Goal: Task Accomplishment & Management: Use online tool/utility

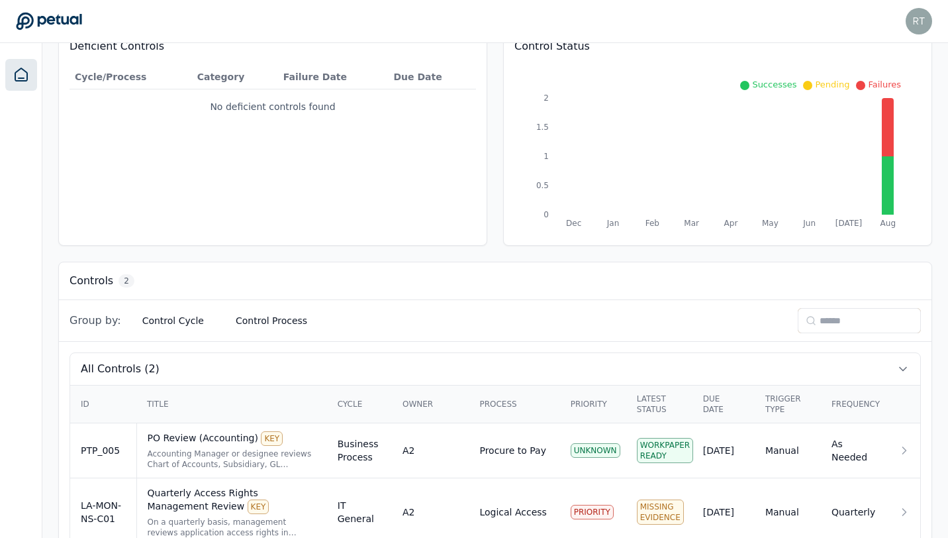
scroll to position [185, 0]
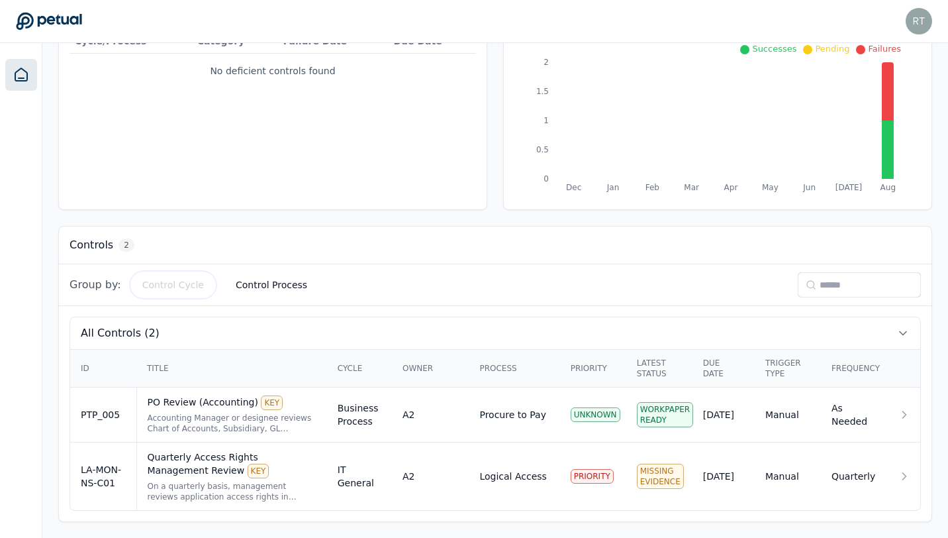
click at [177, 294] on button "Control Cycle" at bounding box center [173, 285] width 83 height 24
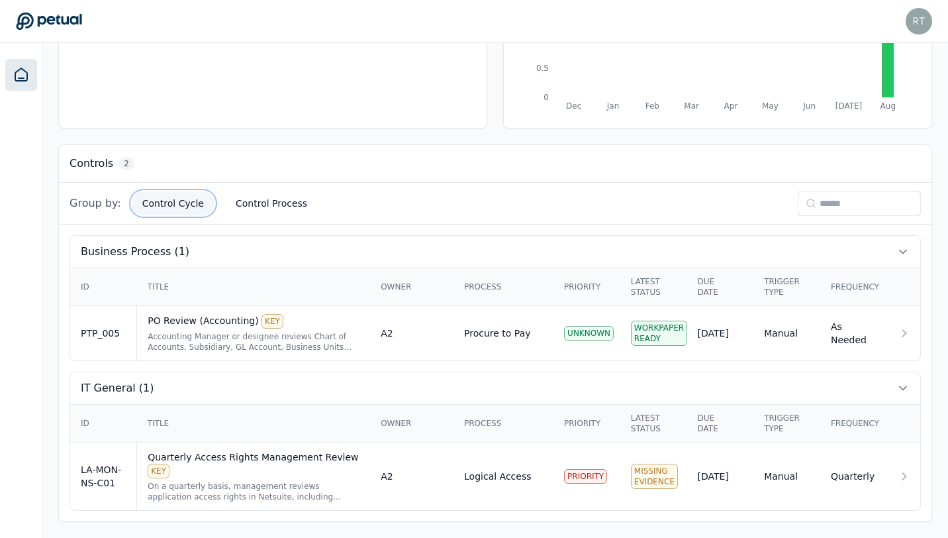
scroll to position [0, 0]
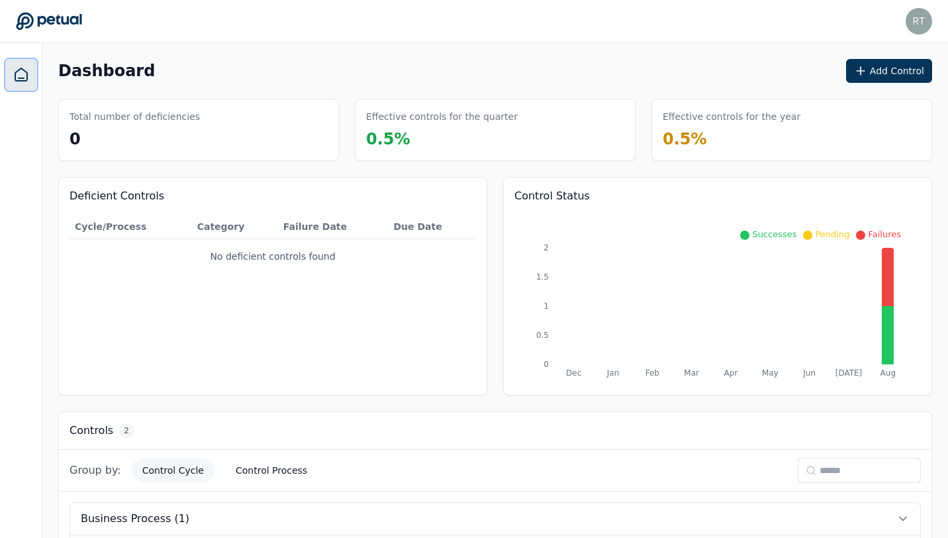
click at [22, 82] on icon at bounding box center [21, 75] width 16 height 16
click at [896, 71] on button "Add Control" at bounding box center [889, 71] width 86 height 24
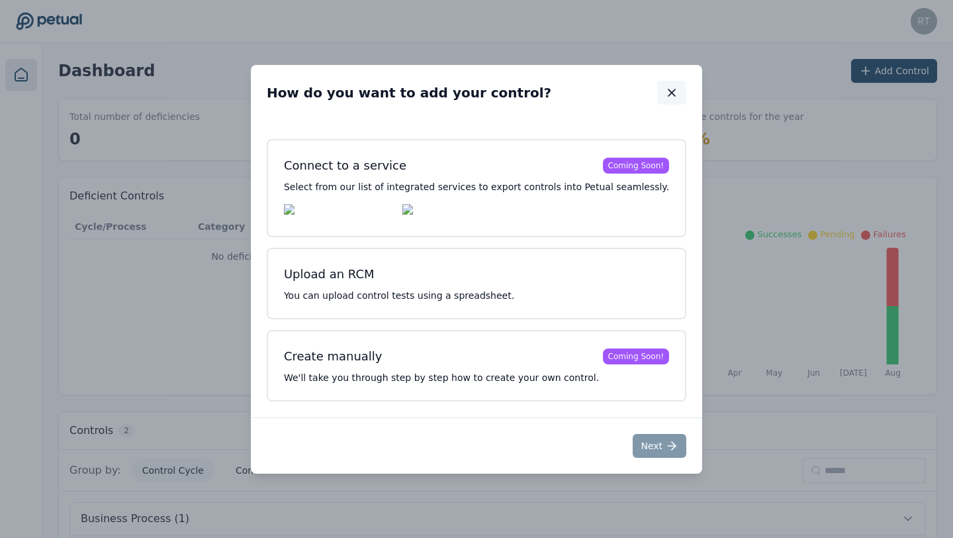
click at [665, 95] on icon "button" at bounding box center [671, 92] width 13 height 13
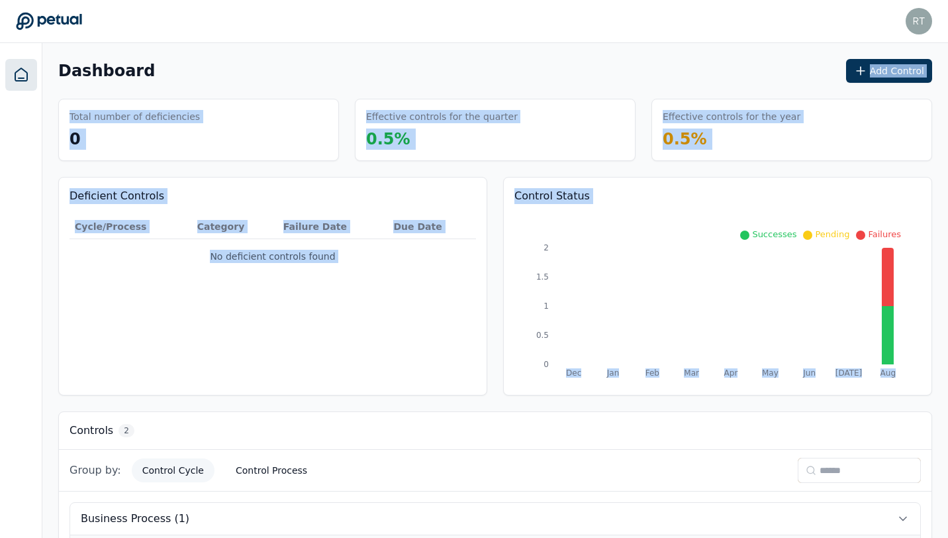
drag, startPoint x: 710, startPoint y: 120, endPoint x: 935, endPoint y: 385, distance: 348.0
click at [935, 387] on div "Dashboard Add Control Total number of deficiencies 0 Effective controls for the…" at bounding box center [495, 423] width 906 height 761
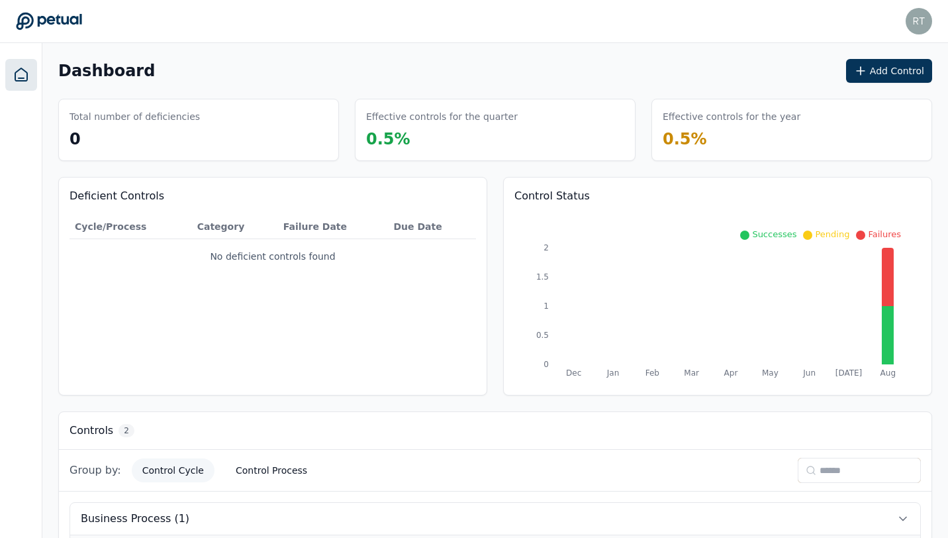
drag, startPoint x: 506, startPoint y: 14, endPoint x: 520, endPoint y: 19, distance: 14.9
click at [510, 15] on div "[PERSON_NAME] [PERSON_NAME][EMAIL_ADDRESS][PERSON_NAME][DOMAIN_NAME] Sign out" at bounding box center [474, 21] width 916 height 26
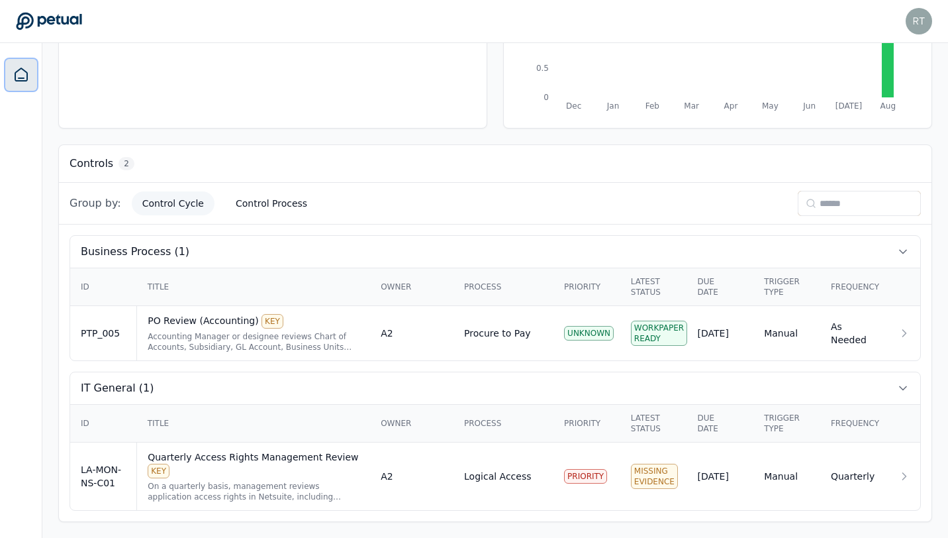
click at [26, 77] on icon at bounding box center [21, 75] width 16 height 16
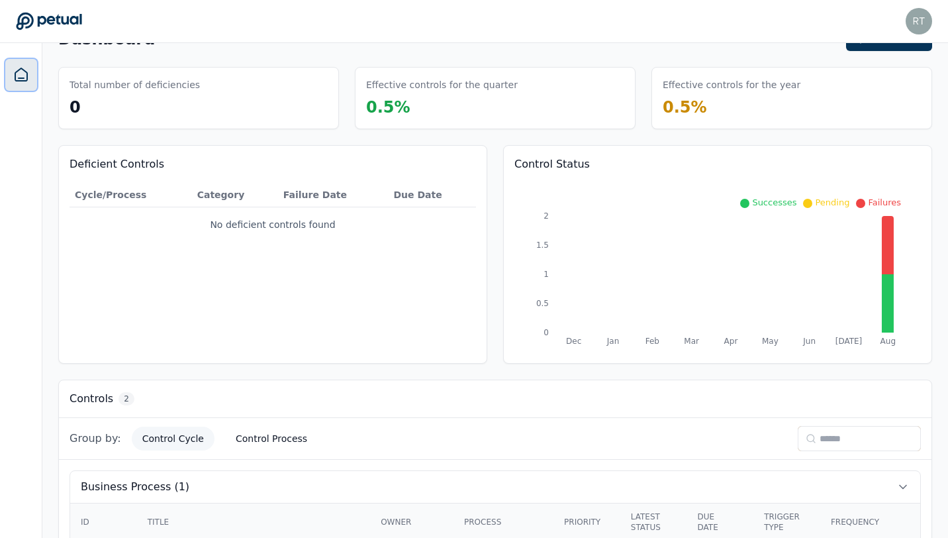
scroll to position [0, 0]
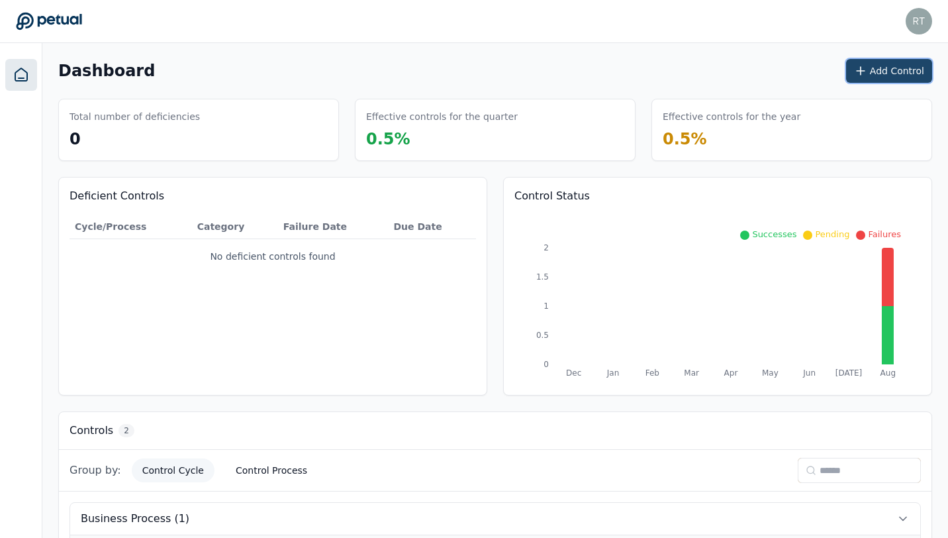
click at [885, 79] on button "Add Control" at bounding box center [889, 71] width 86 height 24
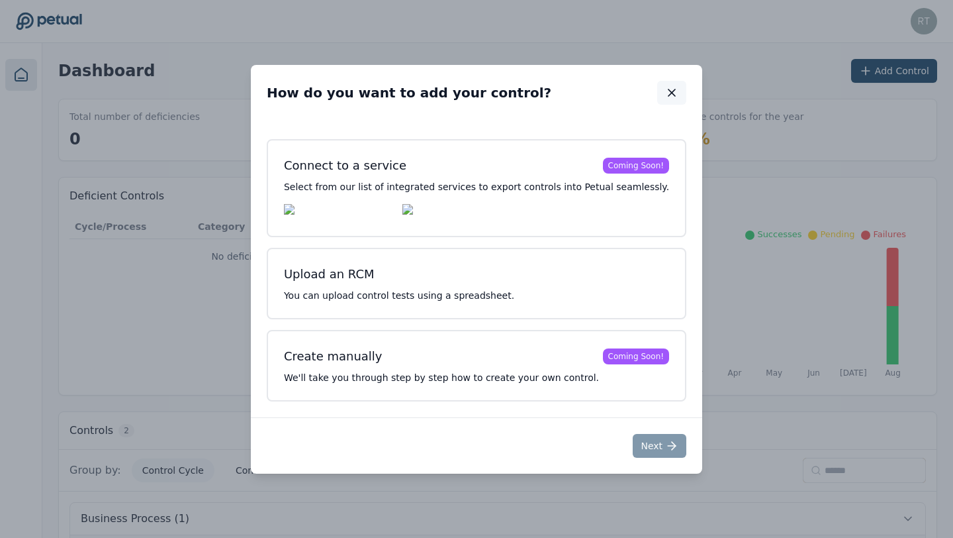
click at [665, 89] on icon "button" at bounding box center [671, 92] width 13 height 13
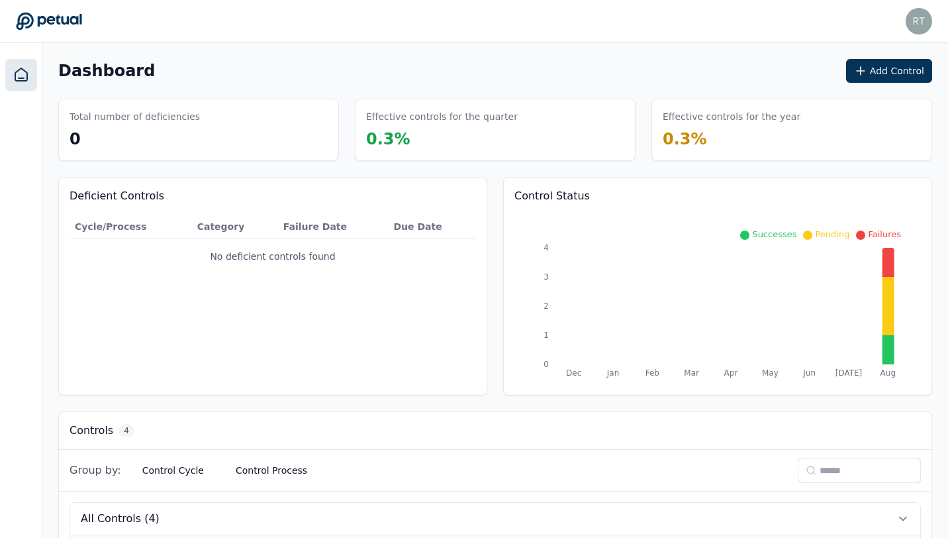
scroll to position [295, 0]
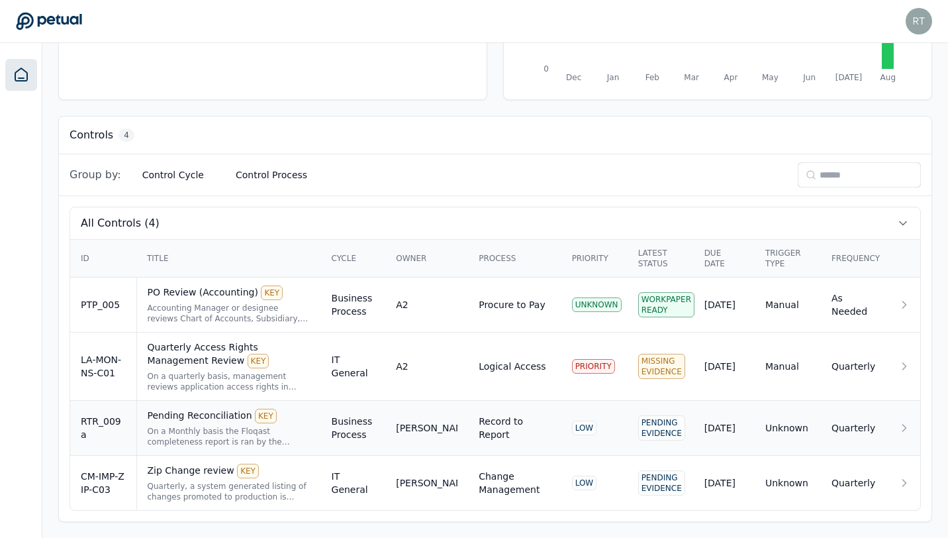
click at [898, 432] on icon at bounding box center [904, 427] width 13 height 13
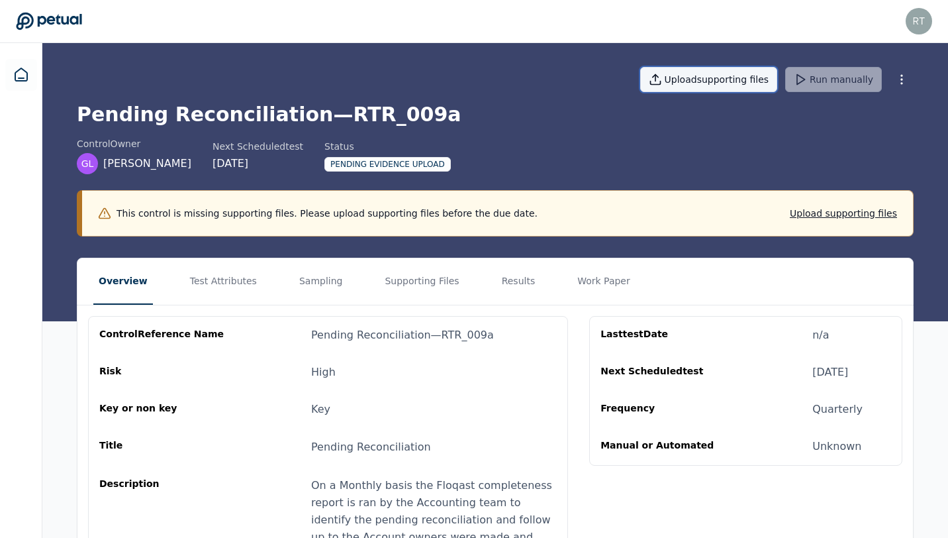
click at [730, 81] on button "Upload supporting files" at bounding box center [709, 79] width 138 height 25
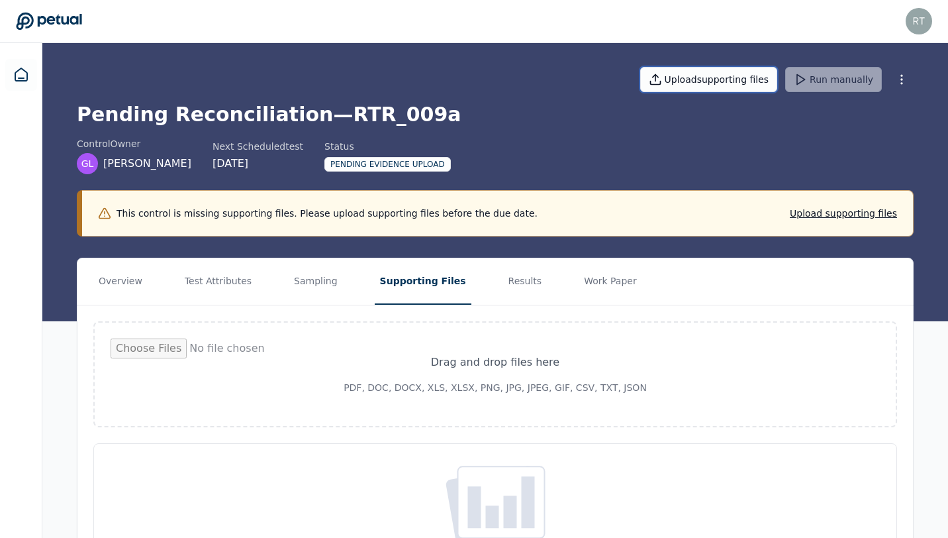
type input "**********"
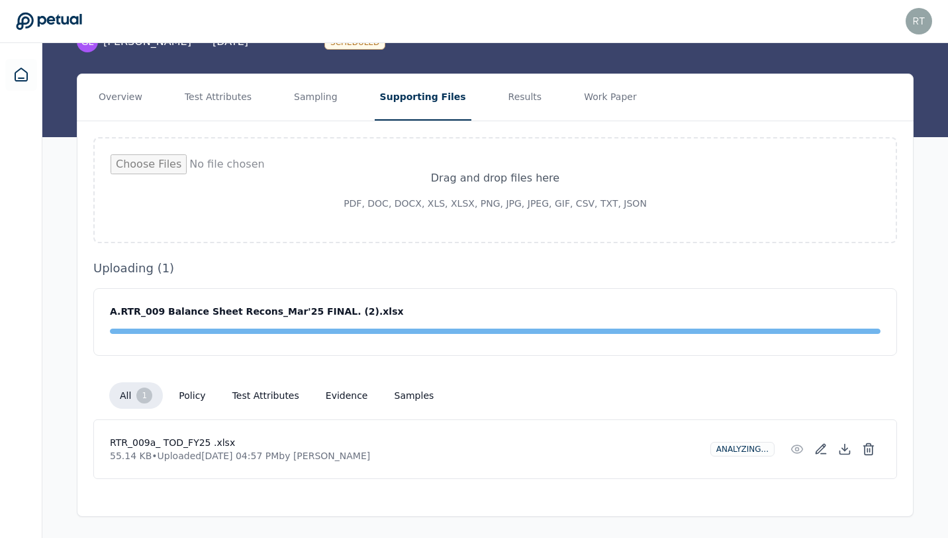
scroll to position [74, 0]
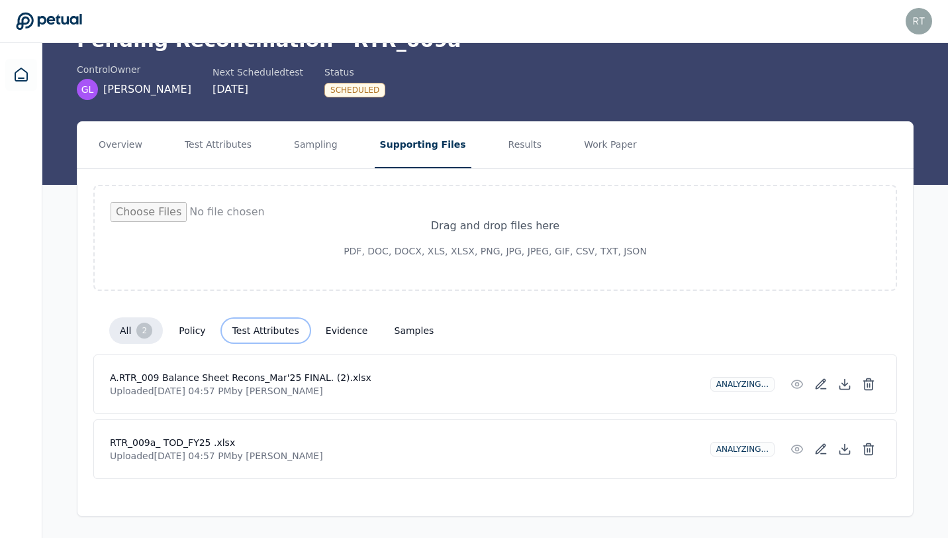
click at [246, 332] on button "test attributes" at bounding box center [266, 330] width 88 height 24
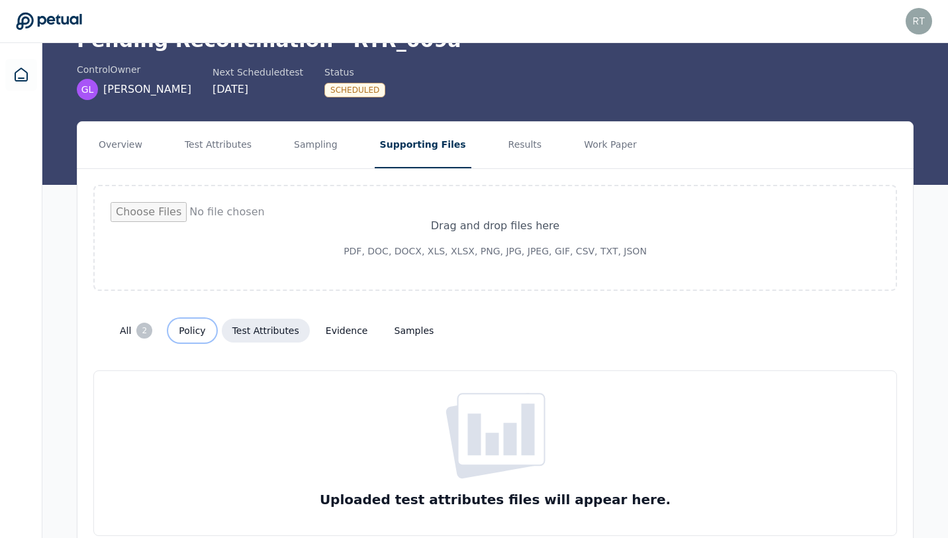
click at [186, 334] on button "policy" at bounding box center [192, 330] width 48 height 24
click at [265, 333] on button "test attributes" at bounding box center [266, 330] width 88 height 24
click at [187, 334] on button "policy" at bounding box center [192, 330] width 48 height 24
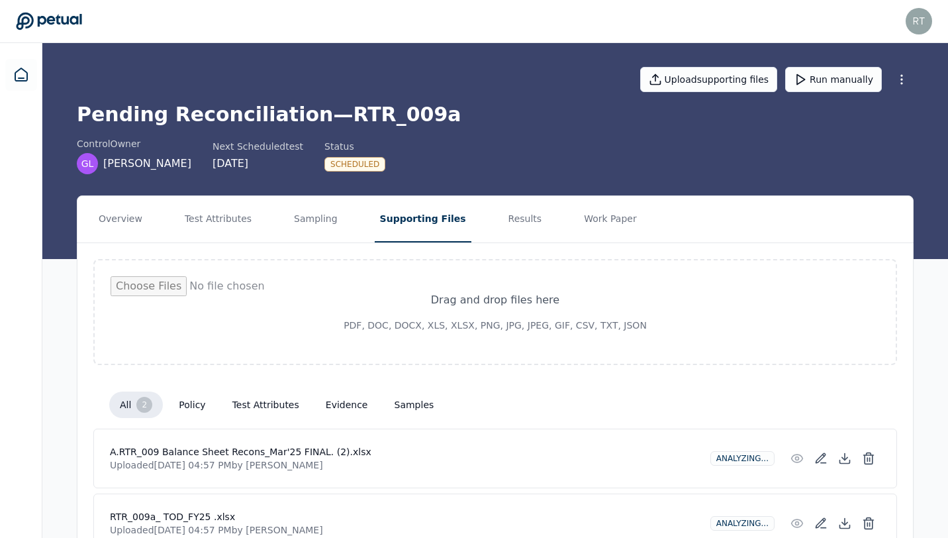
click at [824, 65] on div "Upload supporting files Run manually" at bounding box center [495, 79] width 837 height 46
click at [825, 74] on button "Run manually" at bounding box center [833, 79] width 97 height 25
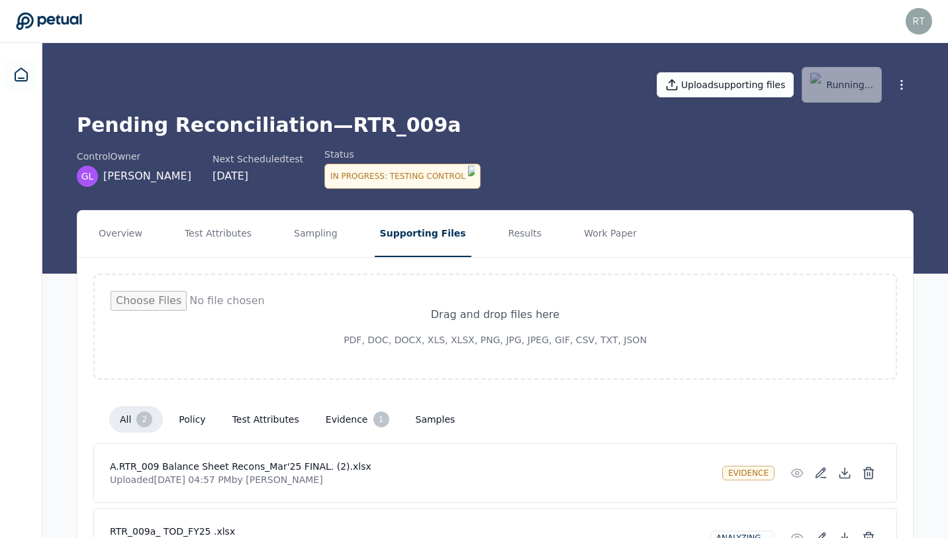
scroll to position [74, 0]
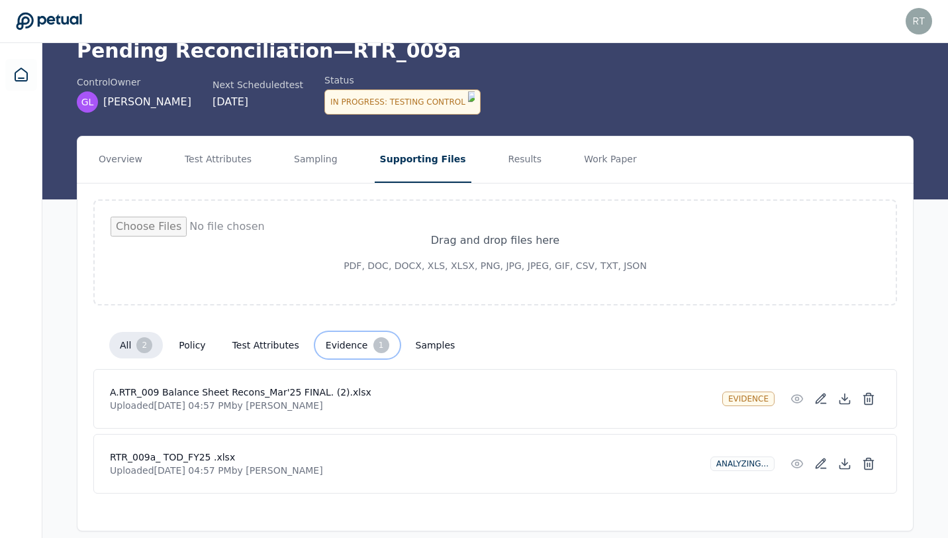
click at [324, 332] on button "evidence 1" at bounding box center [357, 345] width 85 height 26
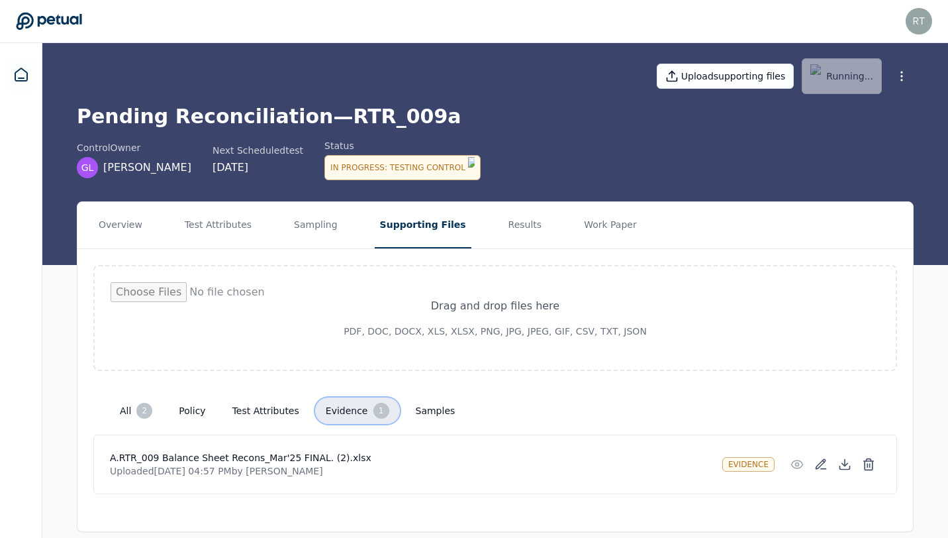
scroll to position [8, 0]
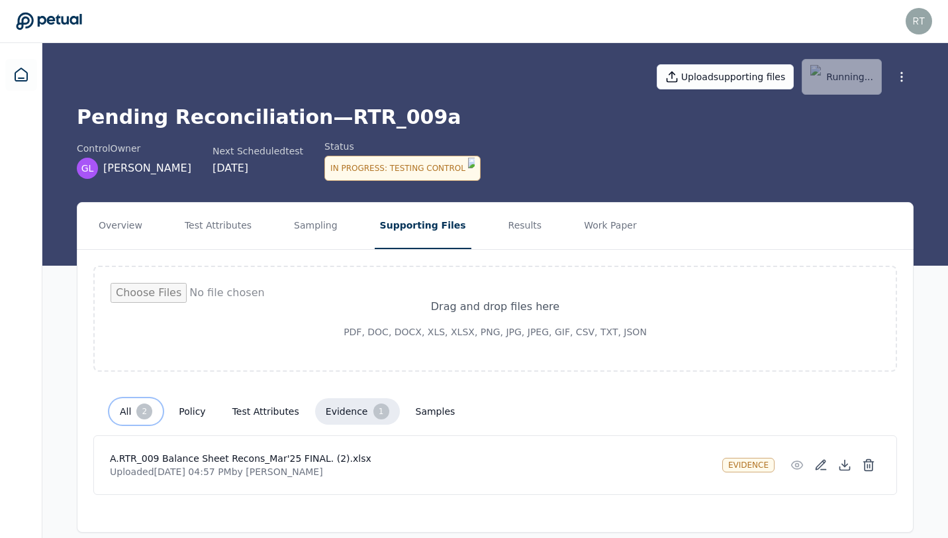
click at [125, 399] on button "all 2" at bounding box center [136, 411] width 54 height 26
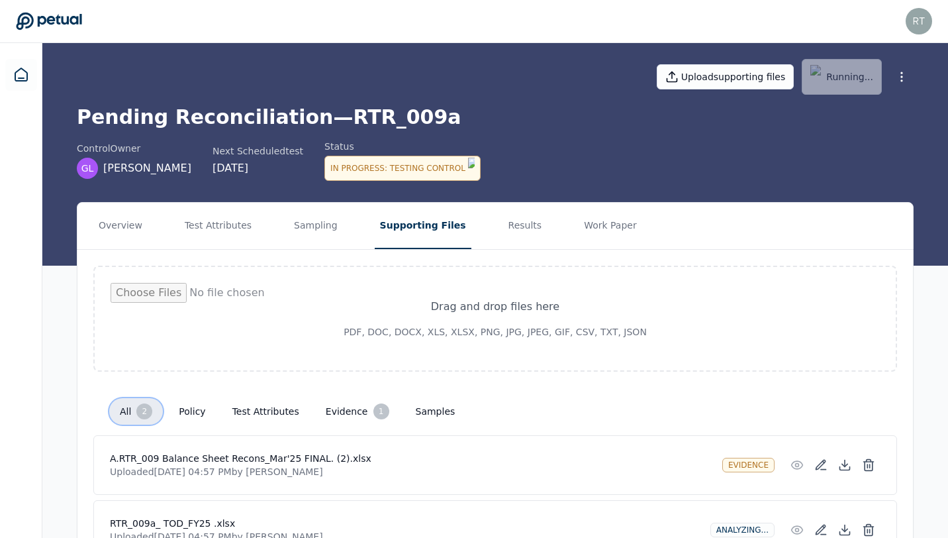
scroll to position [74, 0]
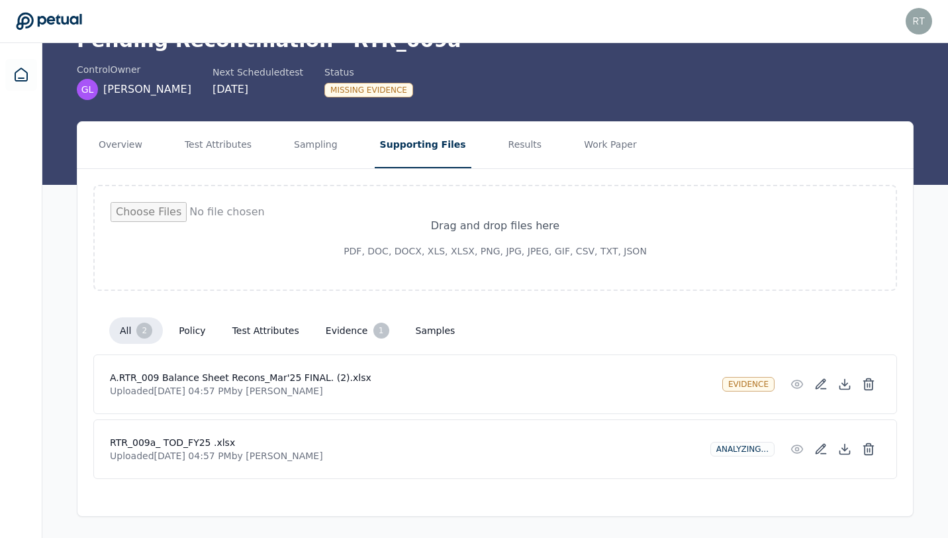
click at [326, 93] on div "Missing Evidence" at bounding box center [368, 90] width 89 height 15
click at [348, 326] on button "evidence 1" at bounding box center [357, 330] width 85 height 26
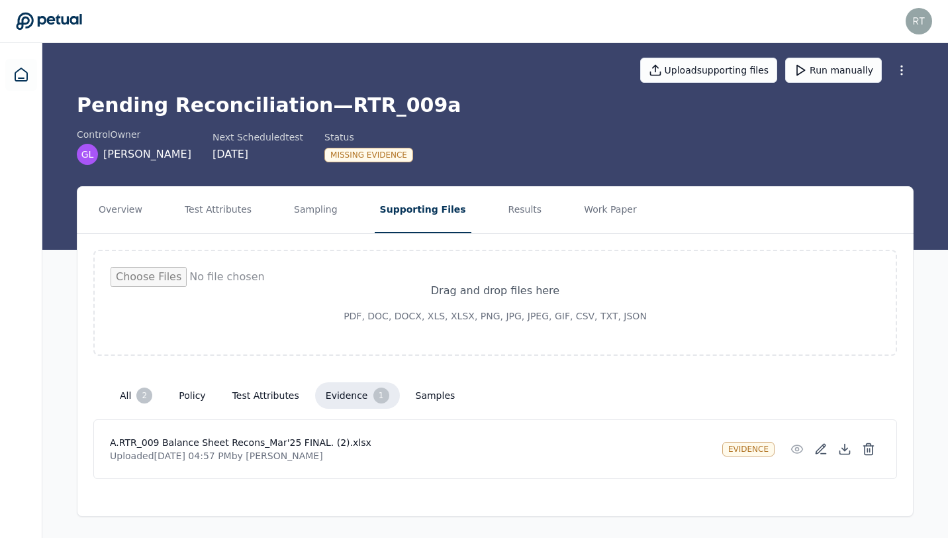
click at [240, 444] on h4 "A.RTR_009 Balance Sheet Recons_Mar'25 FINAL. (2).xlsx" at bounding box center [411, 442] width 602 height 13
click at [130, 205] on button "Overview" at bounding box center [120, 210] width 54 height 46
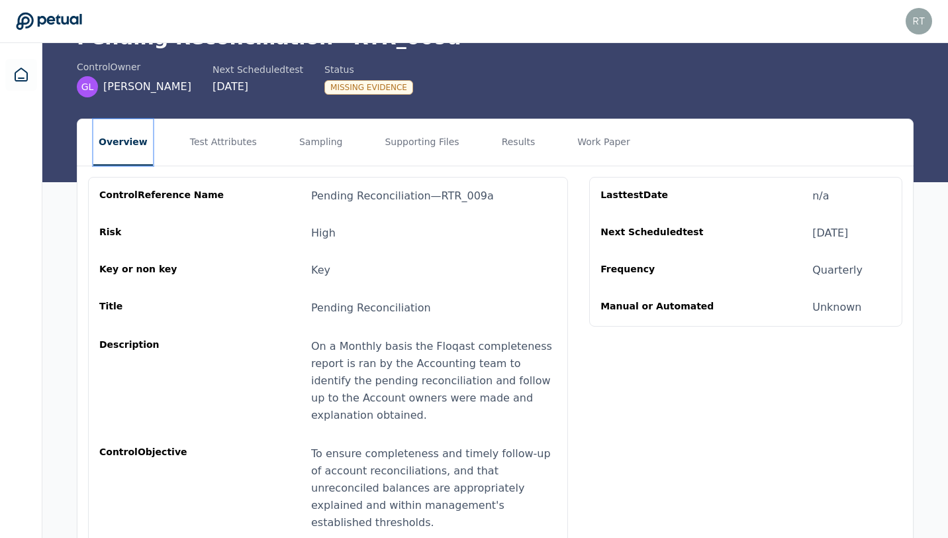
scroll to position [101, 0]
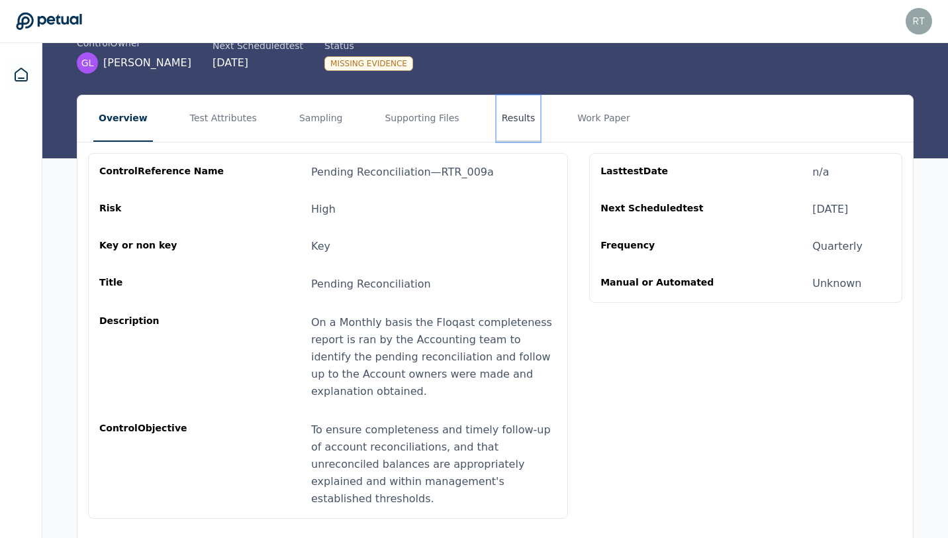
click at [511, 119] on button "Results" at bounding box center [519, 118] width 44 height 46
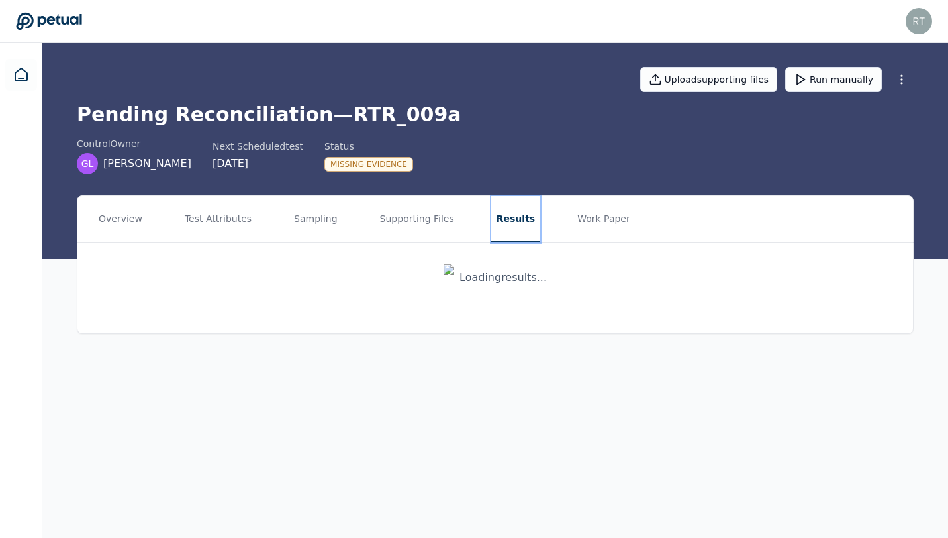
scroll to position [0, 0]
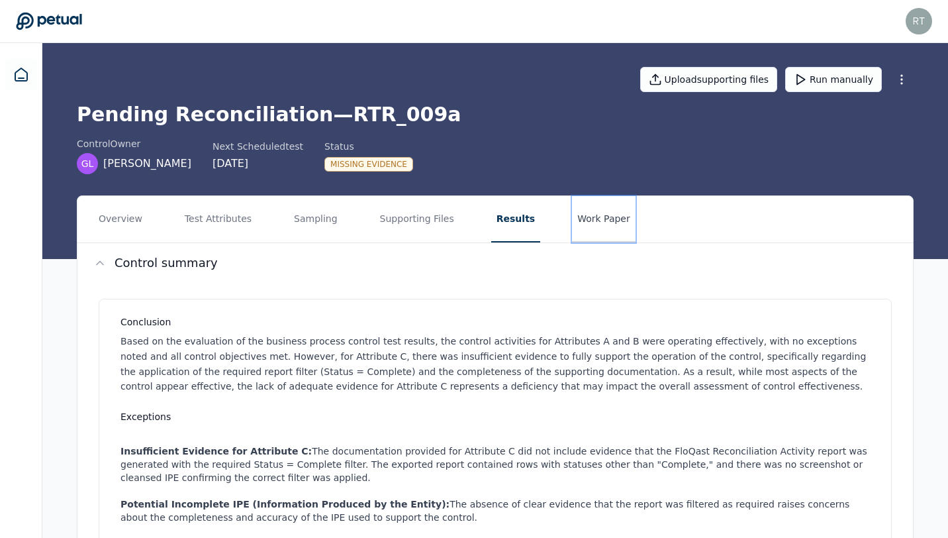
click at [572, 225] on button "Work Paper" at bounding box center [604, 219] width 64 height 46
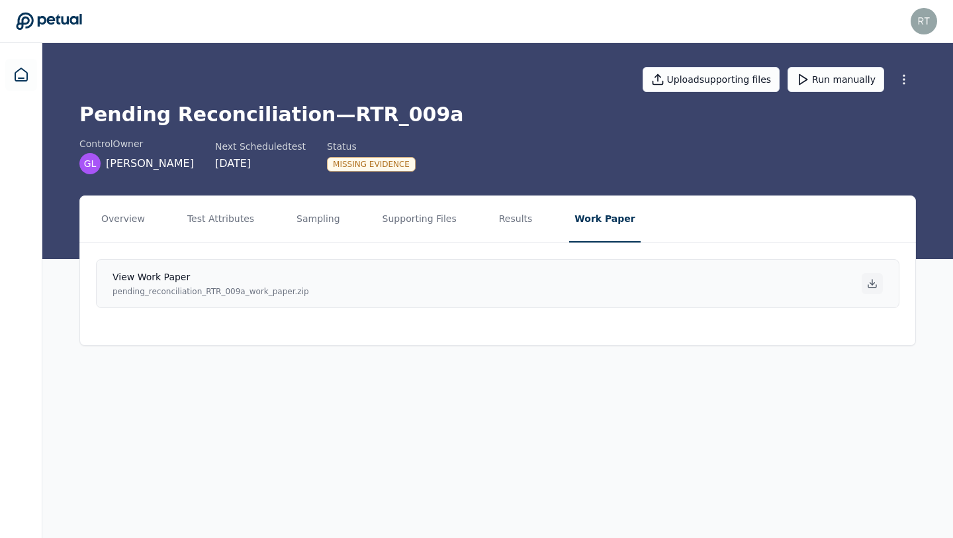
click at [869, 288] on icon at bounding box center [872, 283] width 11 height 11
click at [408, 218] on button "Supporting Files" at bounding box center [419, 219] width 85 height 46
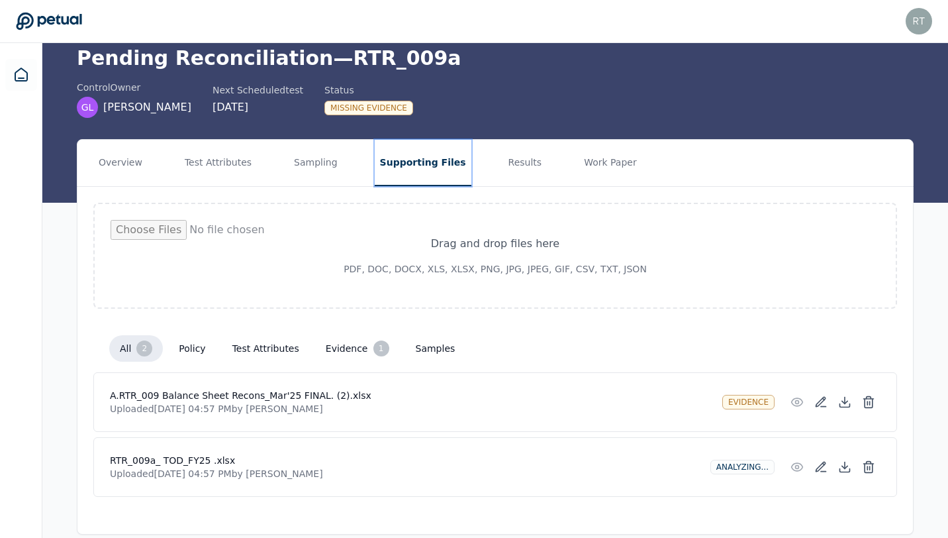
scroll to position [74, 0]
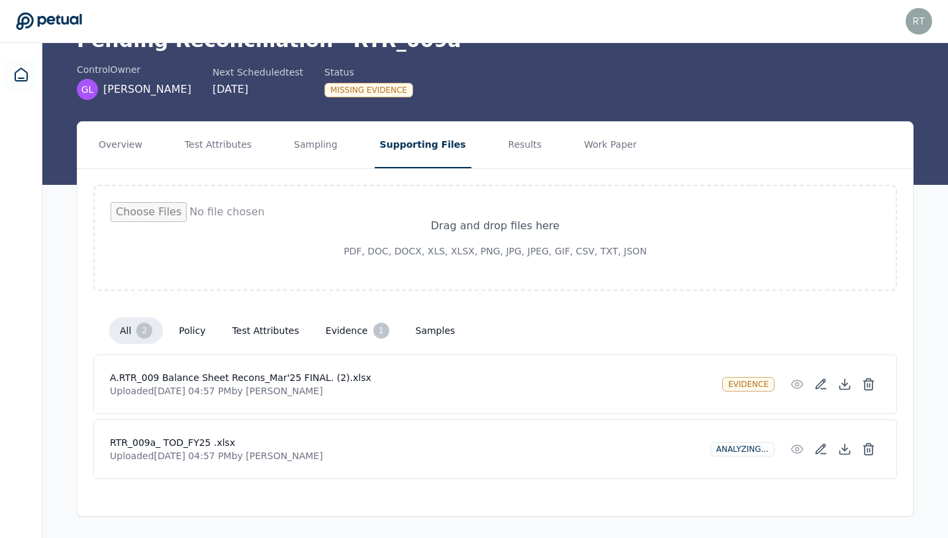
click at [428, 25] on div "[PERSON_NAME] [PERSON_NAME][EMAIL_ADDRESS][PERSON_NAME][DOMAIN_NAME] Sign out" at bounding box center [474, 21] width 916 height 26
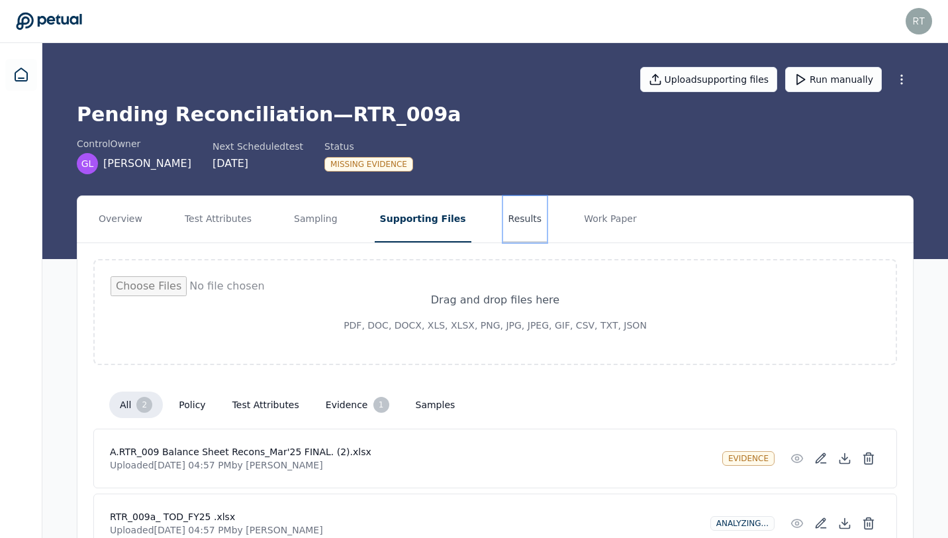
click at [503, 224] on button "Results" at bounding box center [525, 219] width 44 height 46
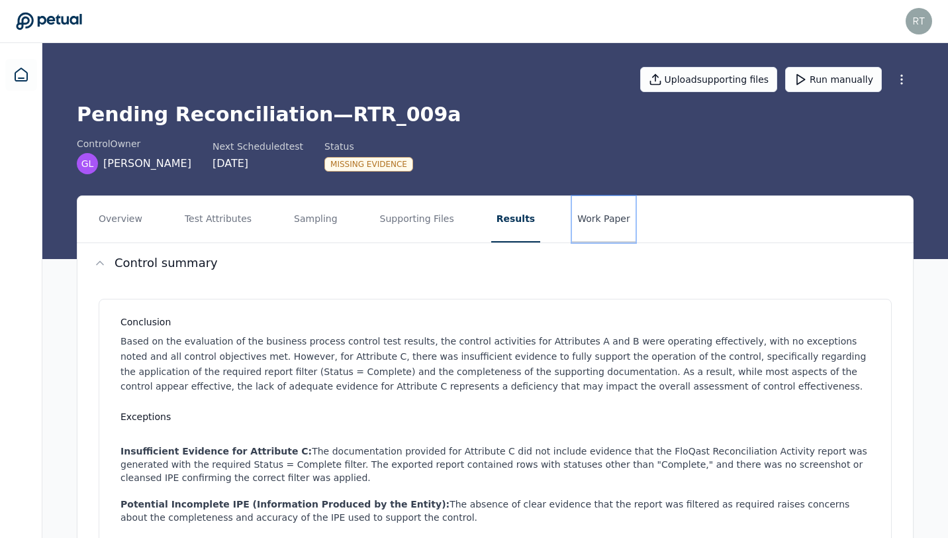
click at [578, 218] on button "Work Paper" at bounding box center [604, 219] width 64 height 46
